Goal: Find specific page/section: Find specific page/section

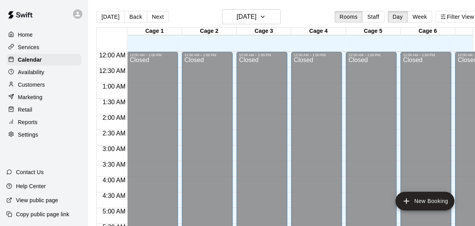
scroll to position [566, 31]
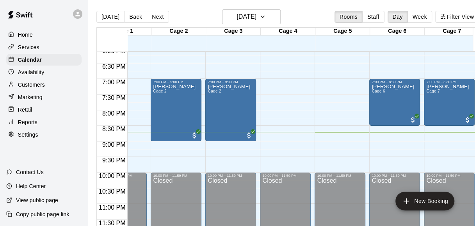
click at [43, 84] on p "Customers" at bounding box center [31, 85] width 27 height 8
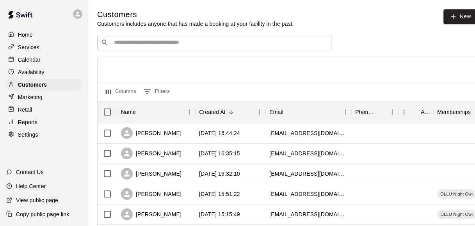
click at [55, 73] on div "Availability" at bounding box center [43, 72] width 75 height 12
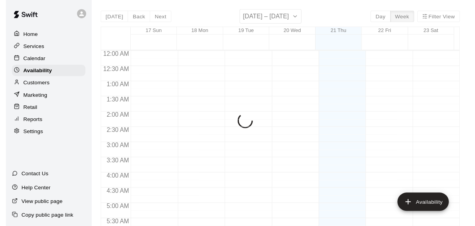
scroll to position [560, 0]
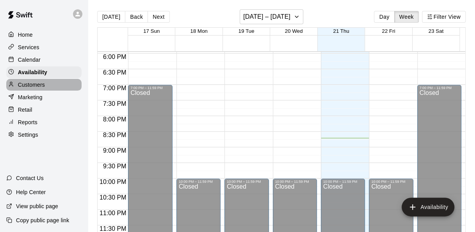
click at [46, 91] on div "Customers" at bounding box center [43, 85] width 75 height 12
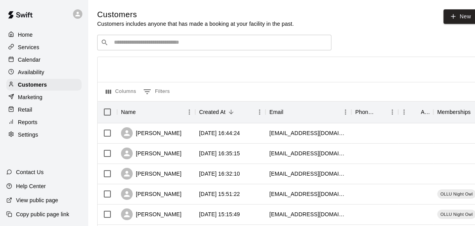
click at [180, 43] on input "Search customers by name or email" at bounding box center [220, 43] width 216 height 8
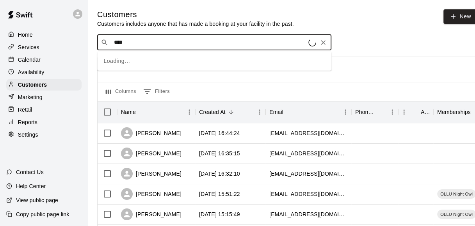
type input "****"
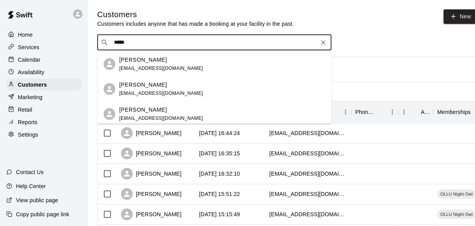
click at [166, 86] on div "[PERSON_NAME]" at bounding box center [161, 85] width 84 height 8
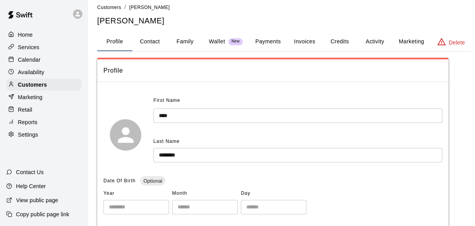
scroll to position [7, 0]
click at [374, 46] on button "Activity" at bounding box center [374, 41] width 35 height 19
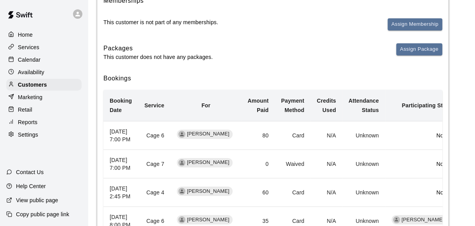
scroll to position [105, 0]
click at [258, 137] on td "80" at bounding box center [258, 135] width 34 height 28
click at [211, 136] on span "[PERSON_NAME]" at bounding box center [208, 133] width 49 height 7
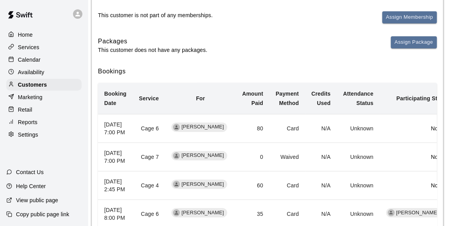
scroll to position [128, 5]
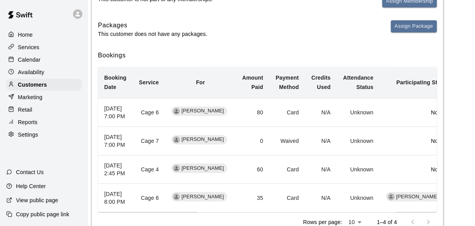
drag, startPoint x: 336, startPoint y: 132, endPoint x: 259, endPoint y: 23, distance: 133.0
click at [259, 23] on div "Packages This customer does not have any packages. Assign Package" at bounding box center [267, 29] width 339 height 18
click at [51, 58] on div "Calendar" at bounding box center [43, 60] width 75 height 12
